Goal: Task Accomplishment & Management: Use online tool/utility

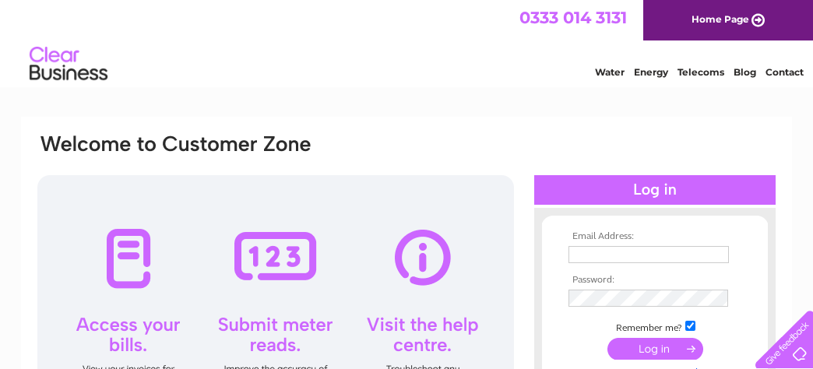
click at [597, 254] on input "text" at bounding box center [648, 254] width 160 height 17
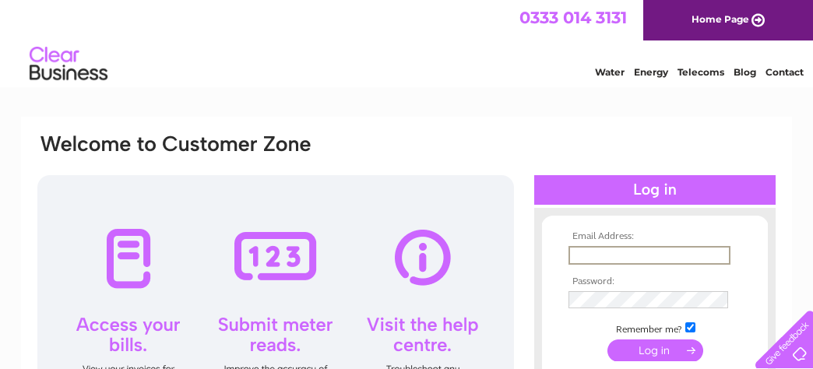
type input "standrewannan@gmail.com"
click at [659, 352] on input "submit" at bounding box center [655, 351] width 96 height 22
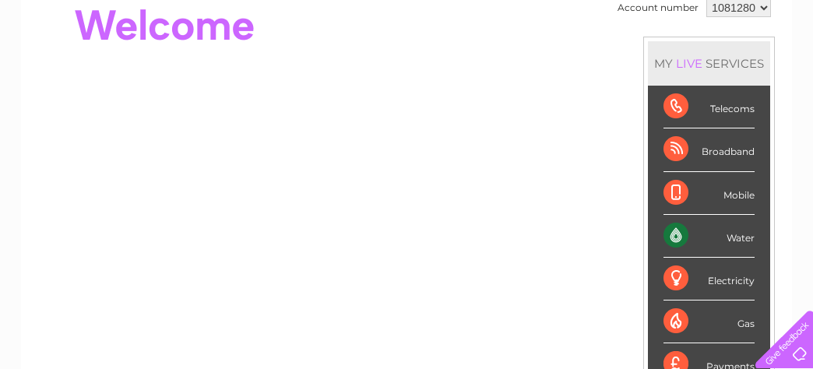
scroll to position [234, 0]
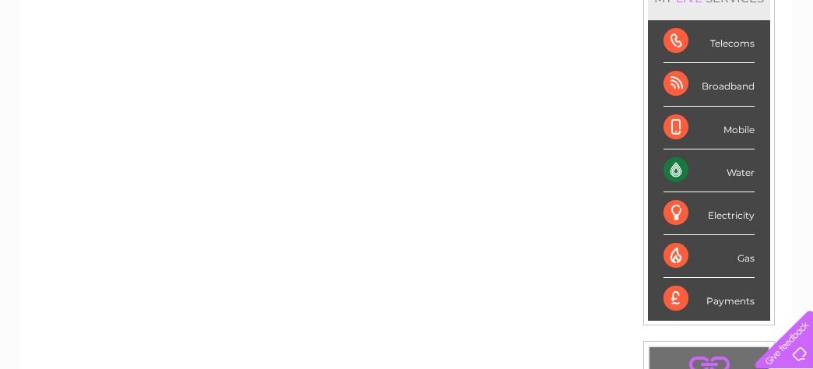
click at [683, 168] on div "Water" at bounding box center [708, 170] width 91 height 43
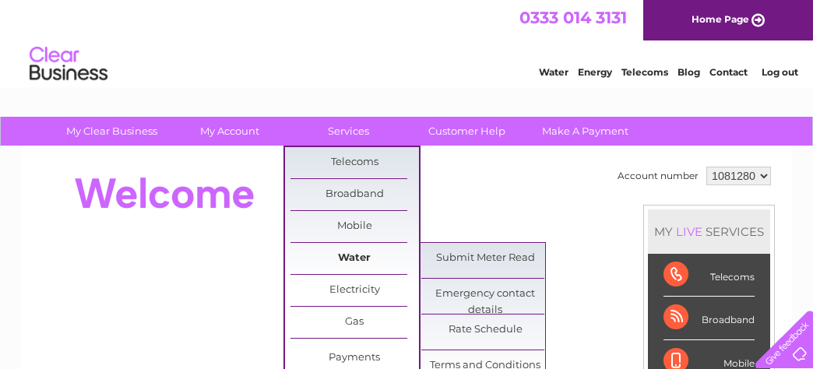
click at [350, 255] on link "Water" at bounding box center [354, 258] width 128 height 31
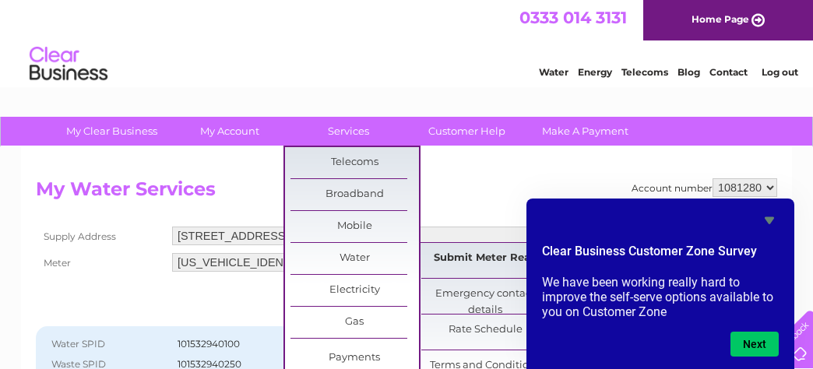
click at [469, 255] on link "Submit Meter Read" at bounding box center [485, 258] width 128 height 31
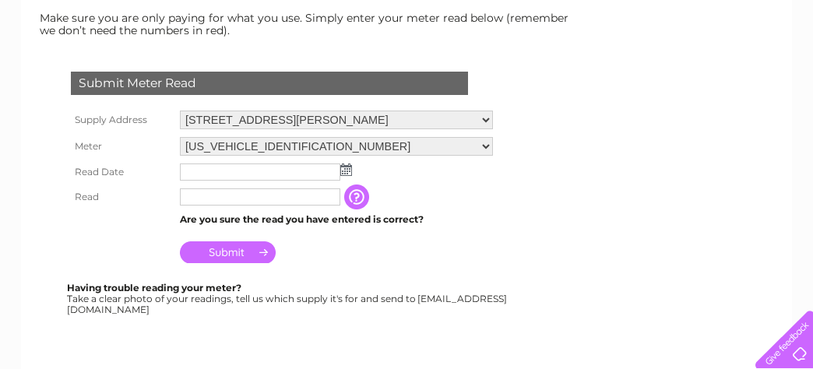
scroll to position [234, 0]
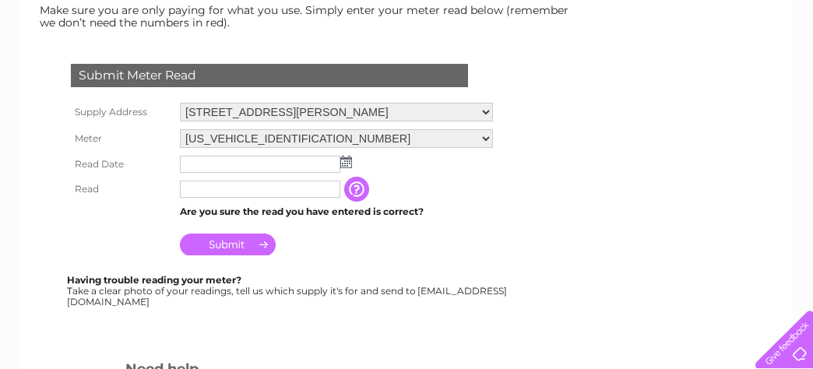
drag, startPoint x: 192, startPoint y: 161, endPoint x: 202, endPoint y: 162, distance: 10.2
click at [200, 161] on input "text" at bounding box center [260, 164] width 160 height 17
click at [344, 160] on img at bounding box center [346, 162] width 12 height 12
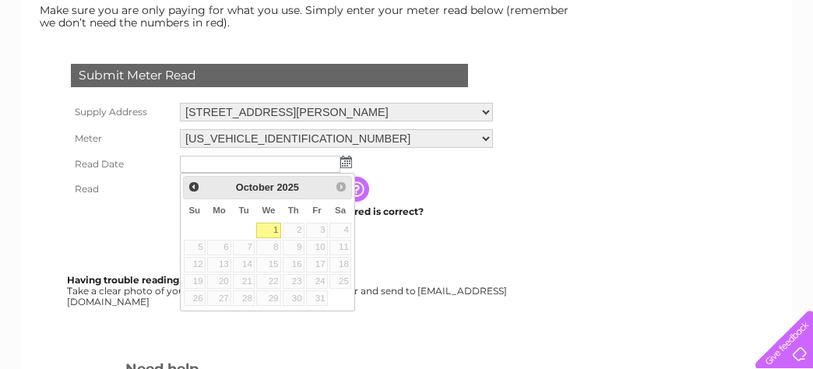
click at [274, 223] on link "1" at bounding box center [268, 231] width 25 height 16
type input "2025/10/01"
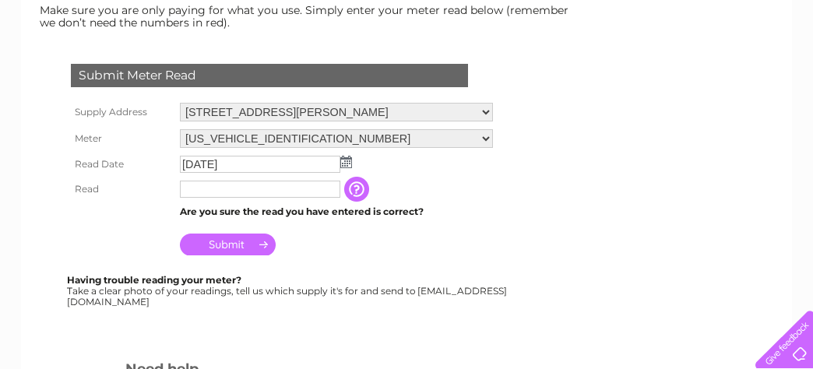
click at [192, 186] on input "text" at bounding box center [260, 189] width 160 height 17
click at [194, 190] on input "text" at bounding box center [260, 189] width 160 height 17
click at [209, 192] on input "text" at bounding box center [260, 189] width 160 height 17
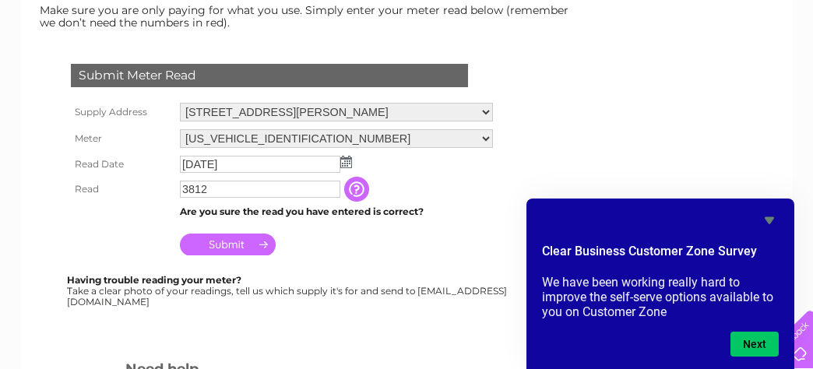
click at [370, 188] on input "button" at bounding box center [358, 189] width 28 height 25
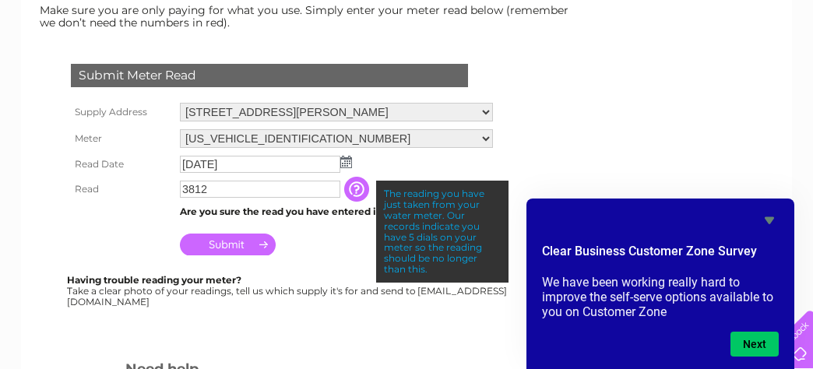
click at [278, 182] on input "3812" at bounding box center [260, 189] width 160 height 17
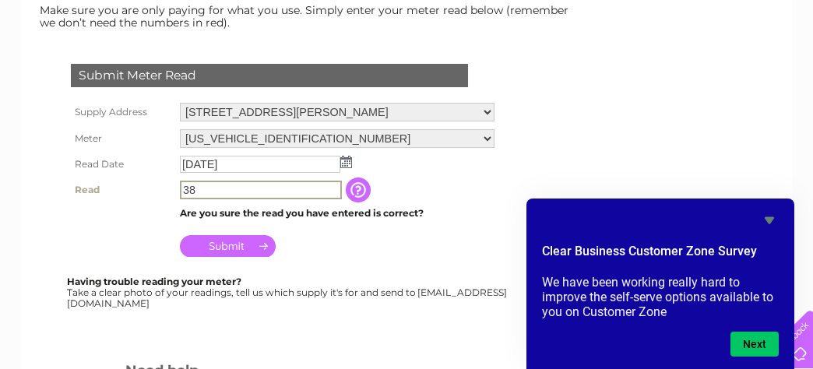
type input "3"
click at [209, 193] on input "text" at bounding box center [261, 190] width 162 height 19
type input "3812"
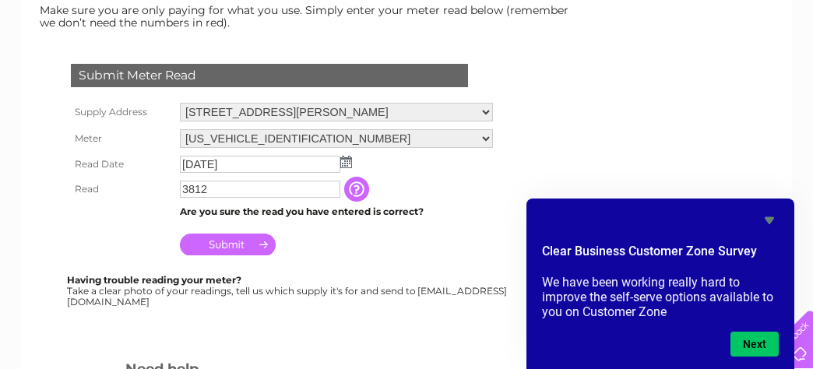
click at [239, 249] on input "Submit" at bounding box center [228, 245] width 96 height 22
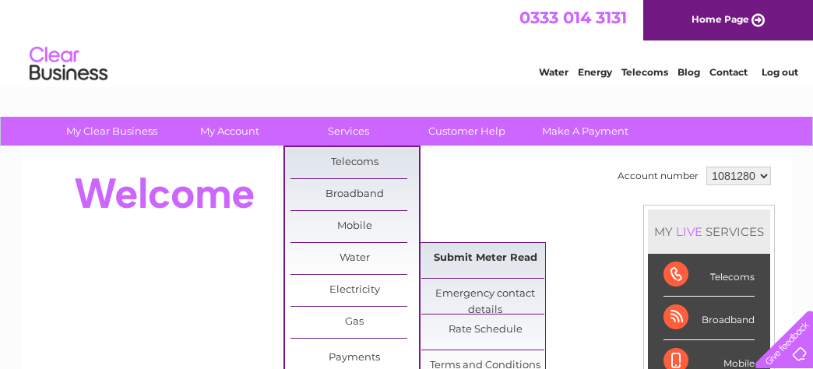
click at [490, 258] on link "Submit Meter Read" at bounding box center [485, 258] width 128 height 31
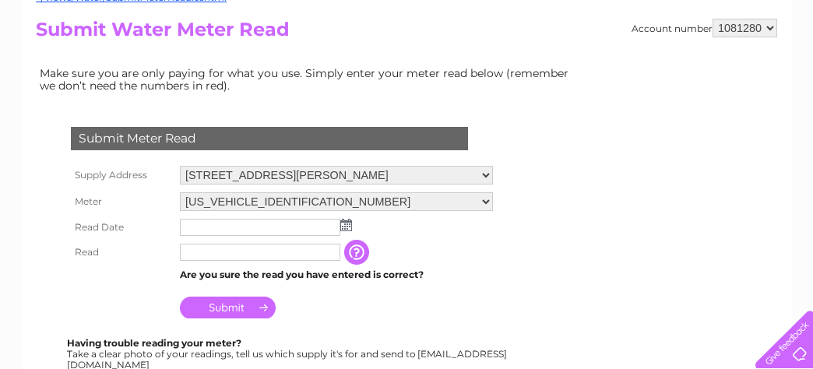
scroll to position [234, 0]
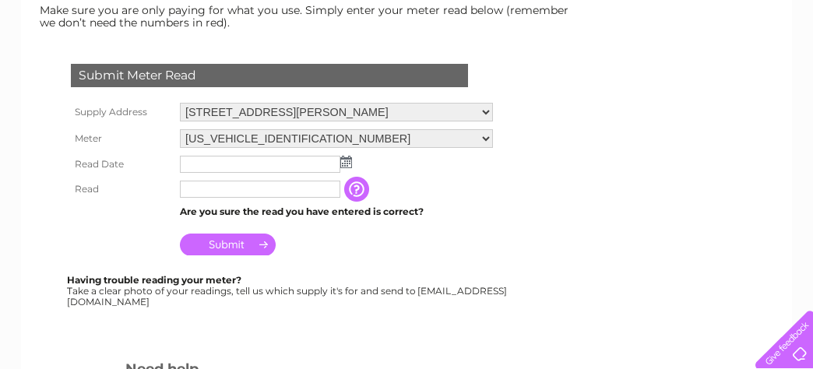
click at [346, 161] on img at bounding box center [346, 162] width 12 height 12
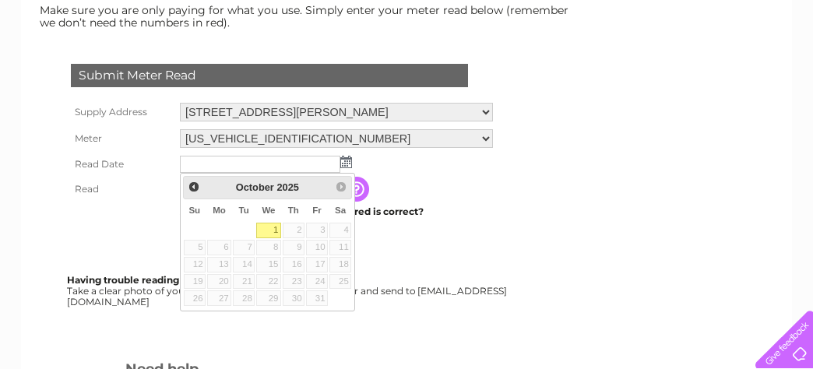
click at [272, 231] on link "1" at bounding box center [268, 231] width 25 height 16
type input "2025/10/01"
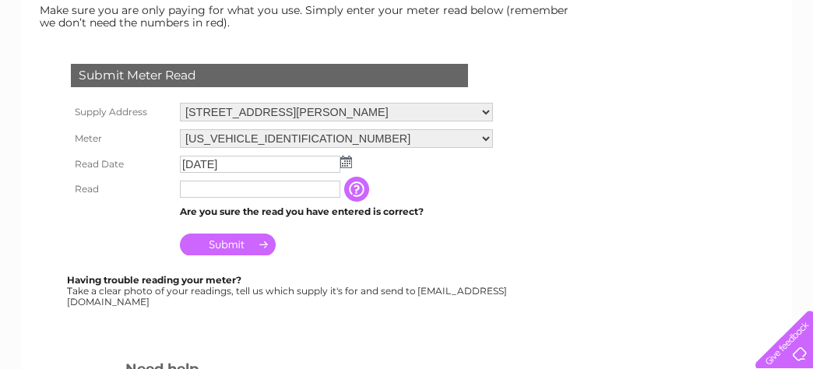
click at [329, 190] on input "text" at bounding box center [260, 189] width 160 height 17
